Goal: Use online tool/utility: Utilize a website feature to perform a specific function

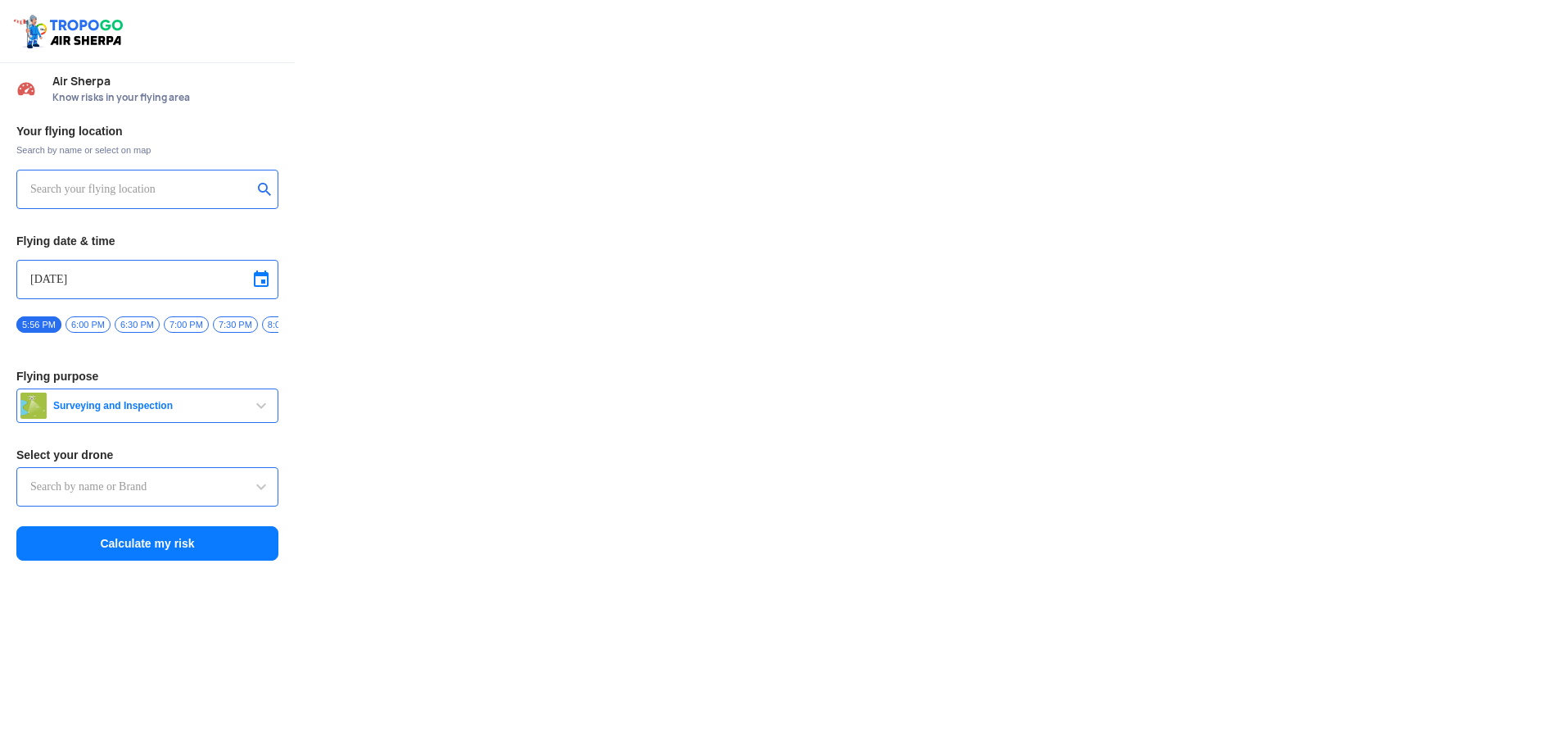
type input "Asteria A200"
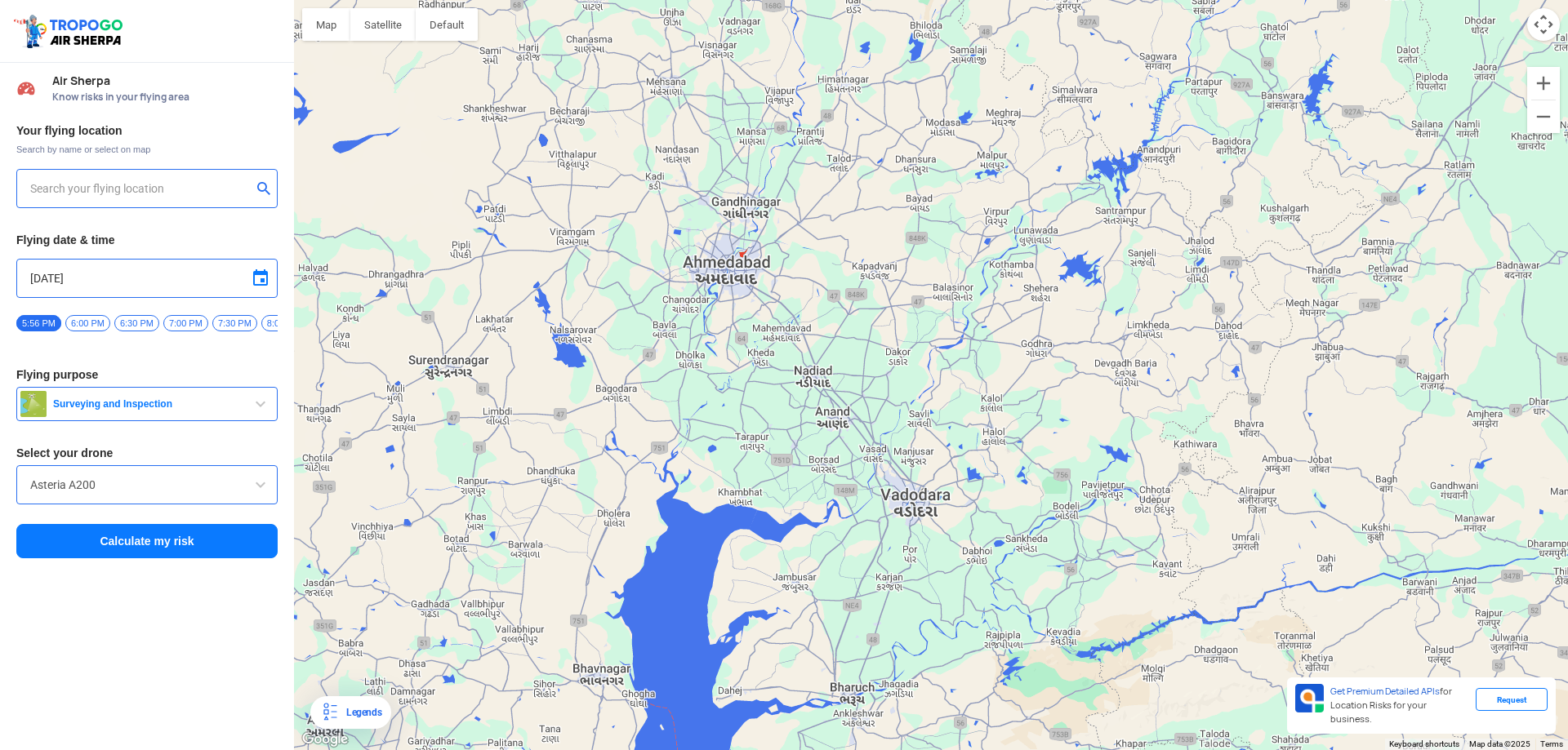
drag, startPoint x: 548, startPoint y: 403, endPoint x: 1128, endPoint y: 451, distance: 582.0
click at [1128, 451] on div at bounding box center [931, 375] width 1274 height 750
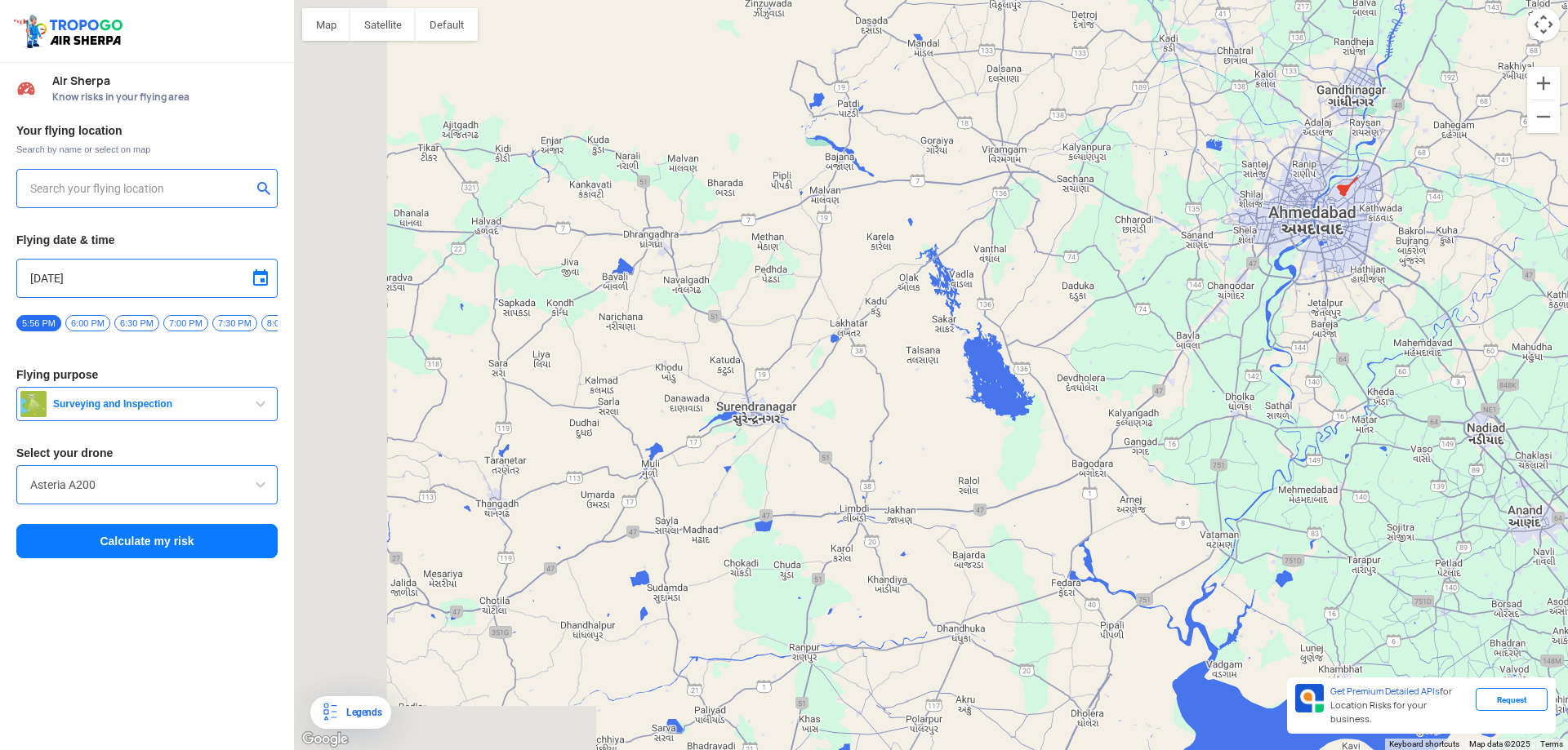
drag, startPoint x: 585, startPoint y: 360, endPoint x: 1080, endPoint y: 371, distance: 495.1
click at [1080, 371] on div at bounding box center [931, 375] width 1274 height 750
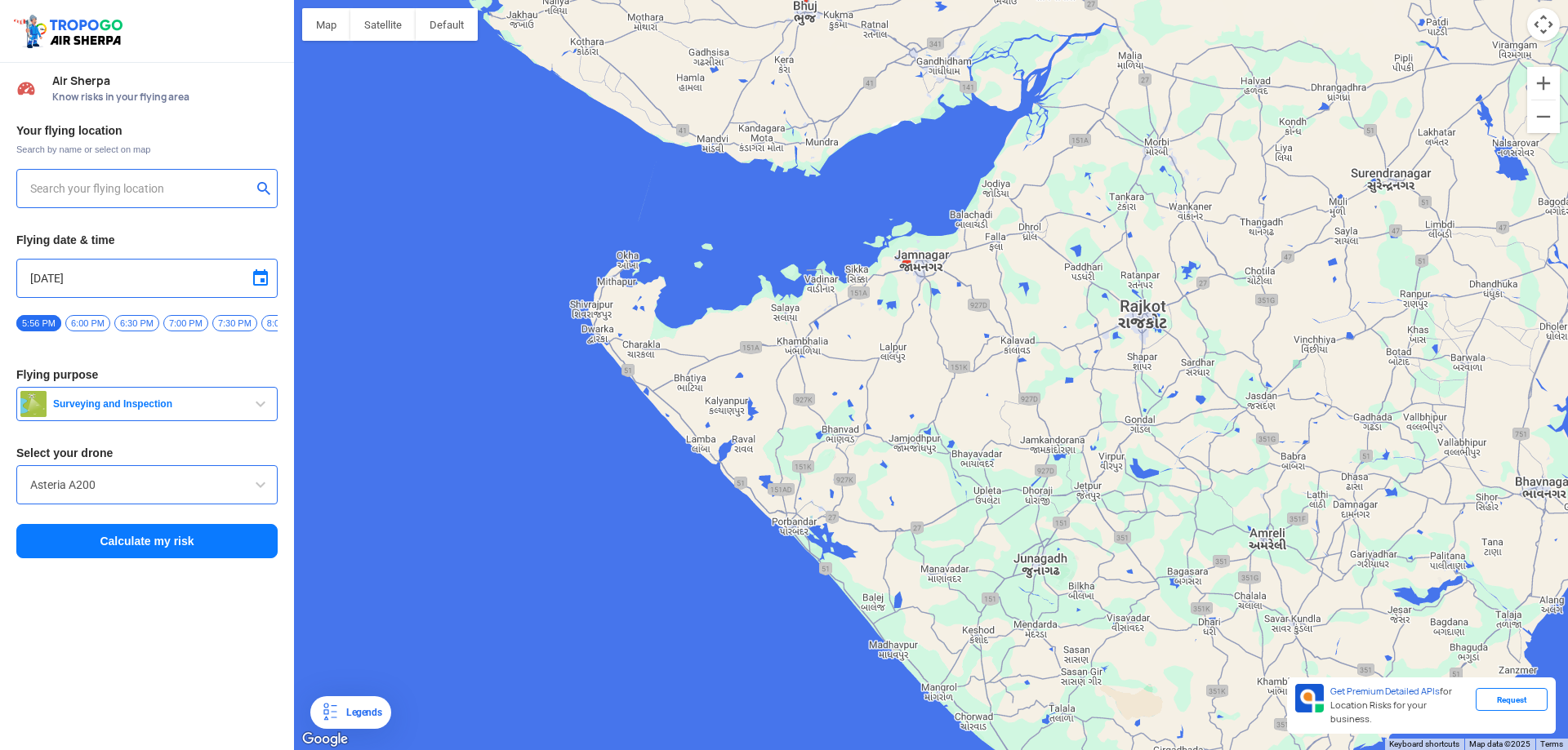
drag, startPoint x: 561, startPoint y: 416, endPoint x: 1079, endPoint y: 212, distance: 556.7
click at [1079, 212] on div at bounding box center [931, 375] width 1274 height 750
click at [79, 194] on input "text" at bounding box center [140, 188] width 222 height 19
click at [266, 189] on button "submit" at bounding box center [267, 190] width 19 height 16
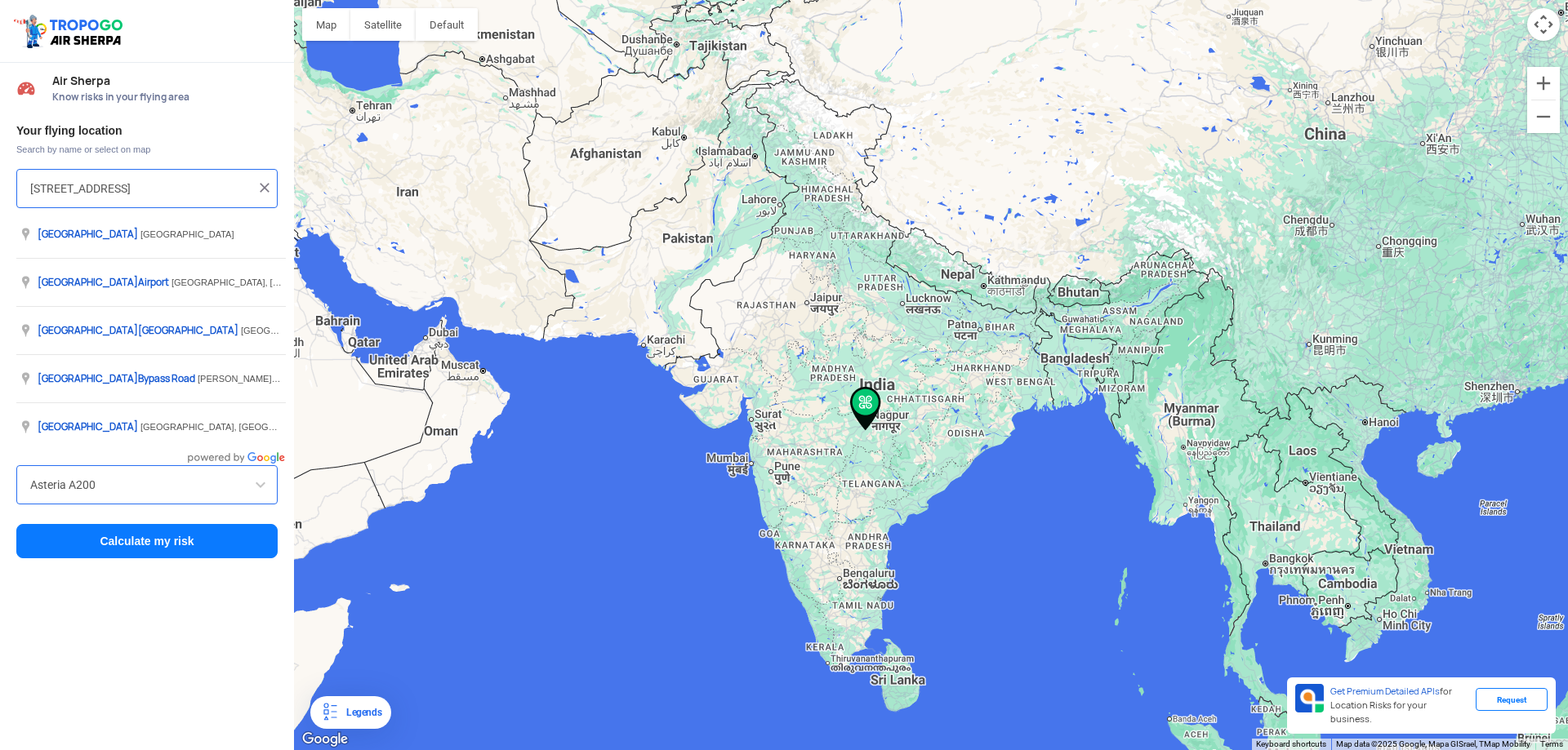
click at [124, 180] on input "[STREET_ADDRESS]" at bounding box center [140, 188] width 222 height 19
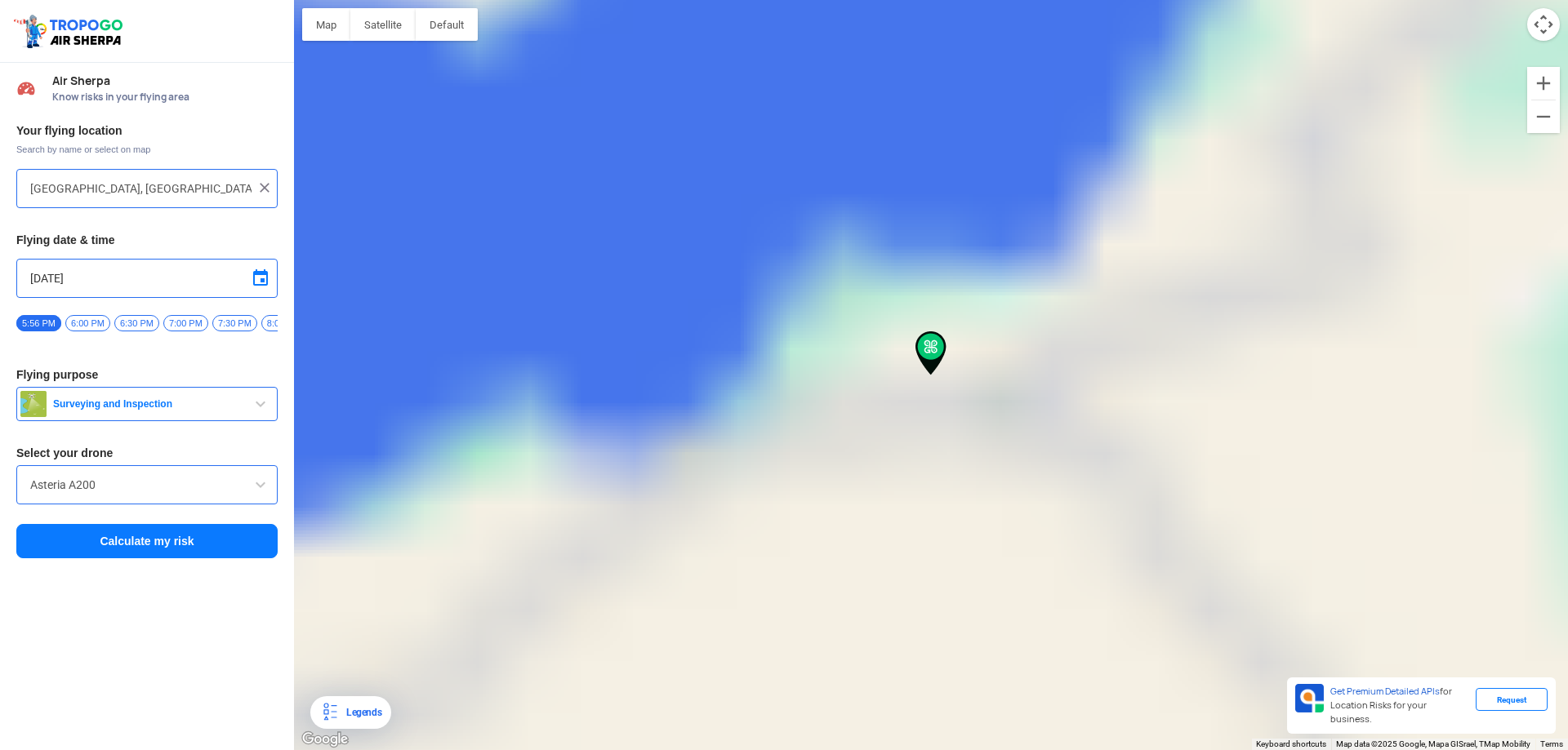
type input "[STREET_ADDRESS]"
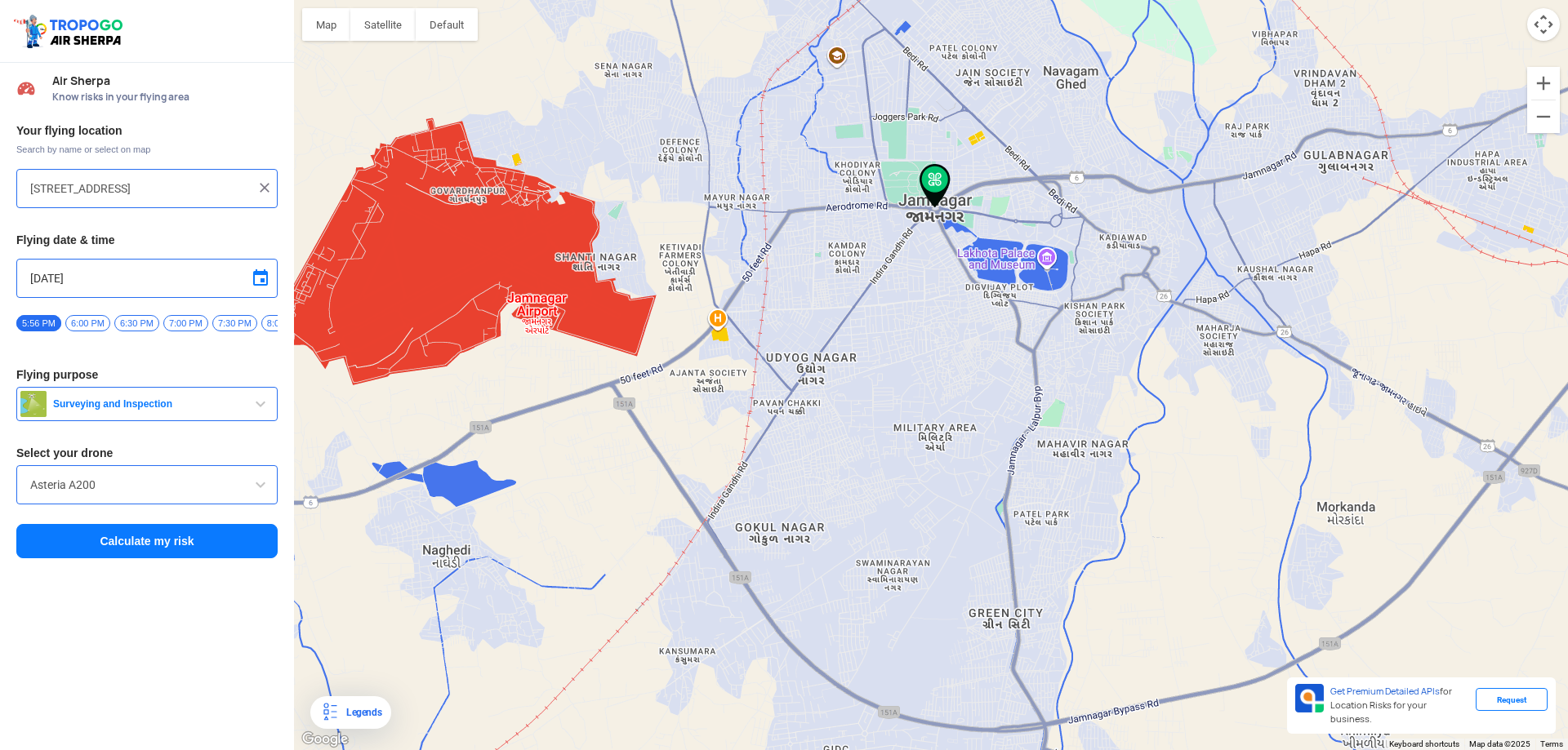
drag, startPoint x: 785, startPoint y: 227, endPoint x: 843, endPoint y: 420, distance: 201.5
click at [843, 420] on div at bounding box center [931, 375] width 1274 height 750
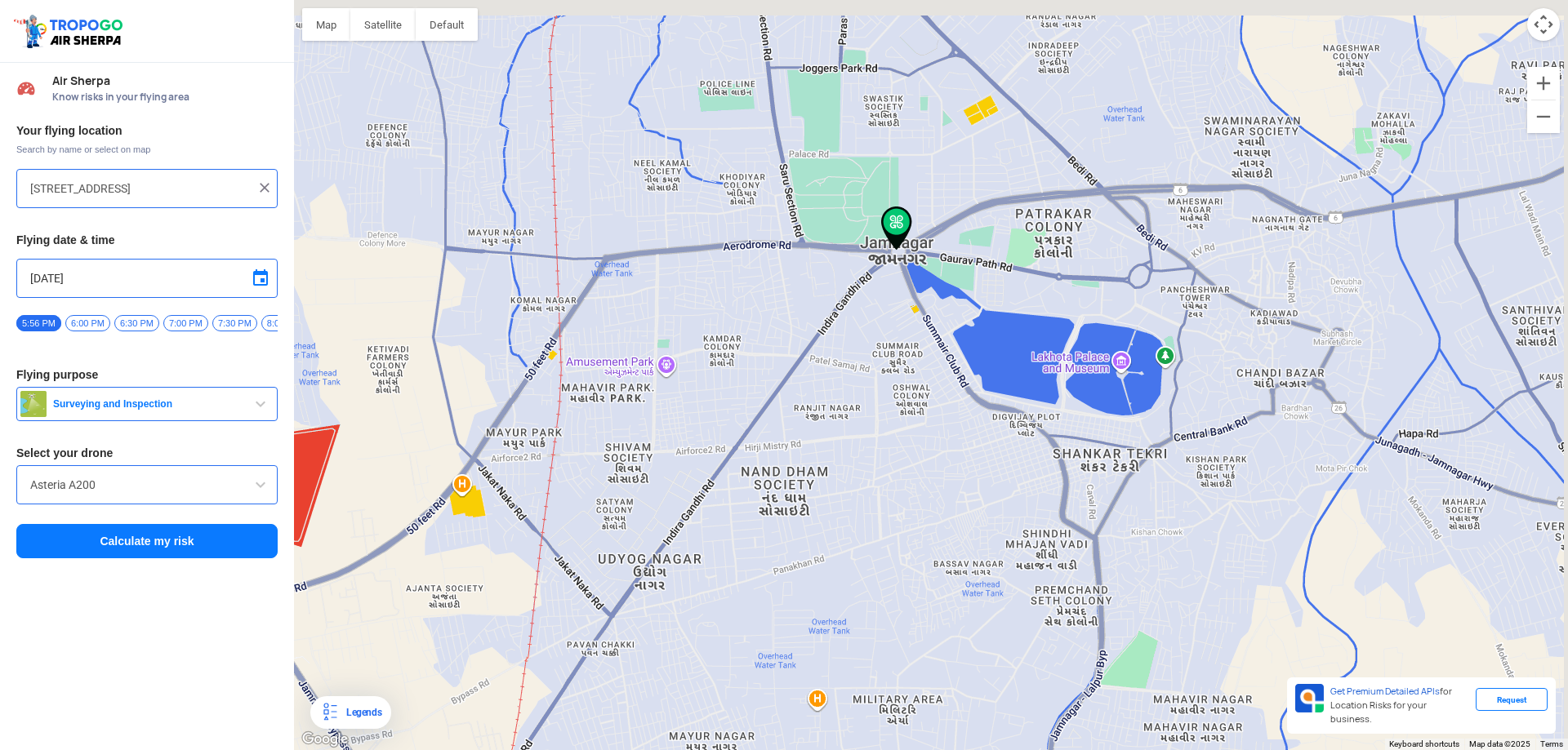
drag, startPoint x: 941, startPoint y: 320, endPoint x: 941, endPoint y: 356, distance: 36.0
click at [941, 356] on div at bounding box center [931, 375] width 1274 height 750
